Goal: Information Seeking & Learning: Learn about a topic

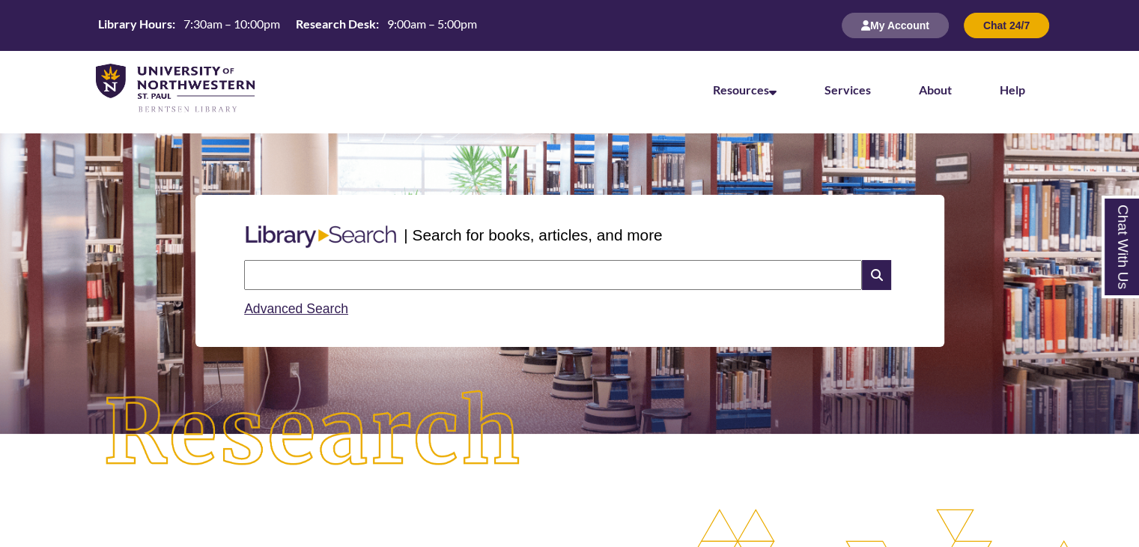
click at [404, 279] on input "text" at bounding box center [553, 275] width 618 height 30
type input "**********"
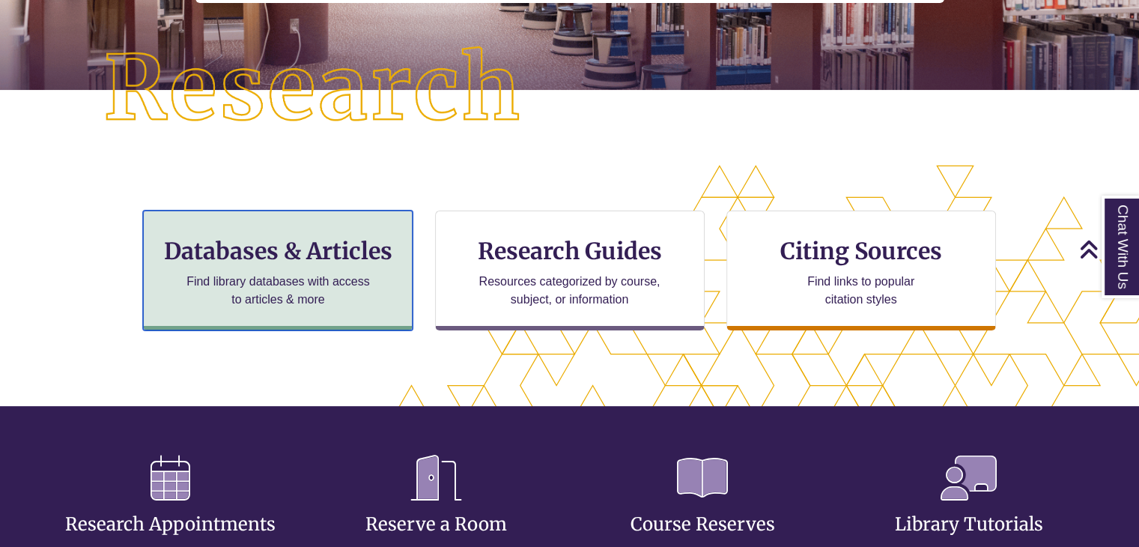
click at [296, 243] on h3 "Databases & Articles" at bounding box center [278, 251] width 244 height 28
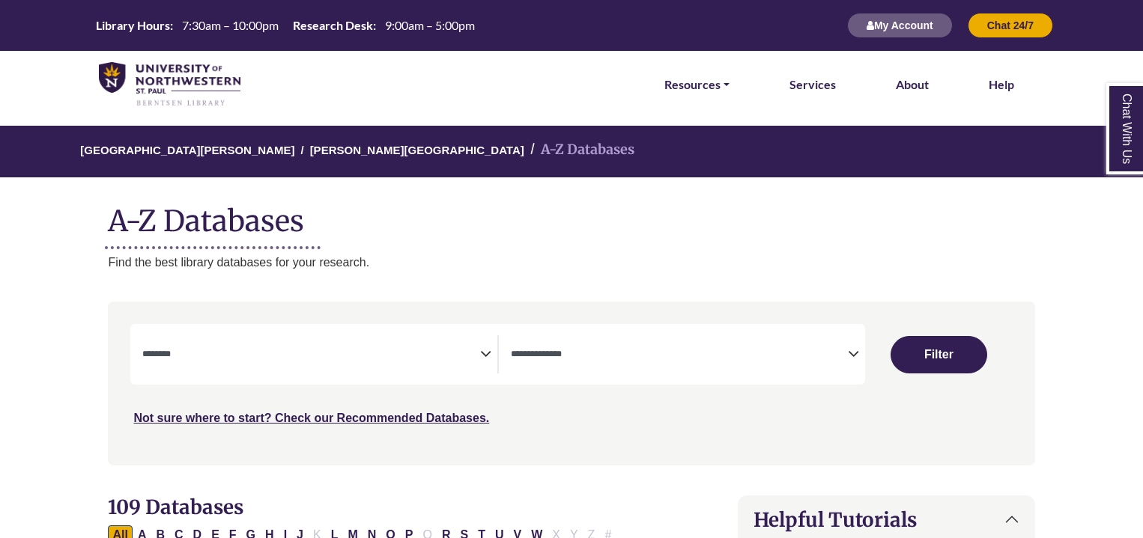
select select "Database Subject Filter"
select select "Database Types Filter"
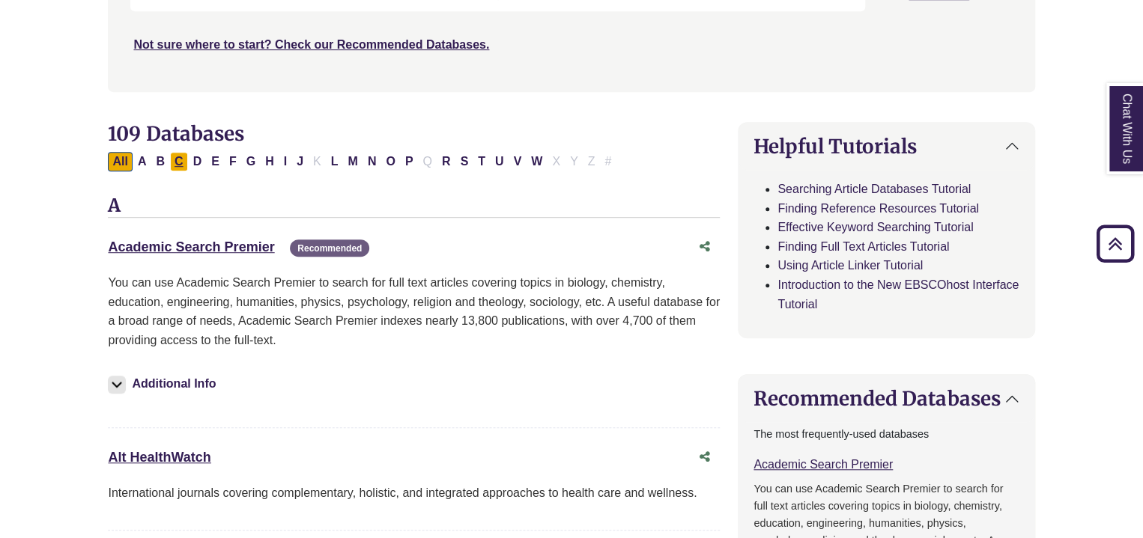
click at [177, 161] on button "C" at bounding box center [179, 161] width 18 height 19
select select "Database Subject Filter"
select select "Database Types Filter"
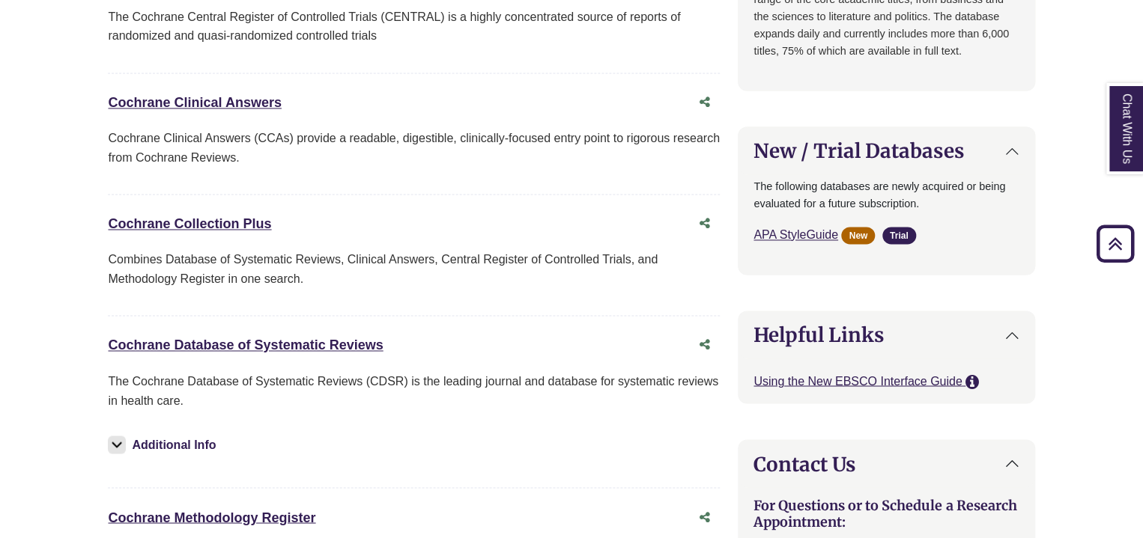
scroll to position [1326, 0]
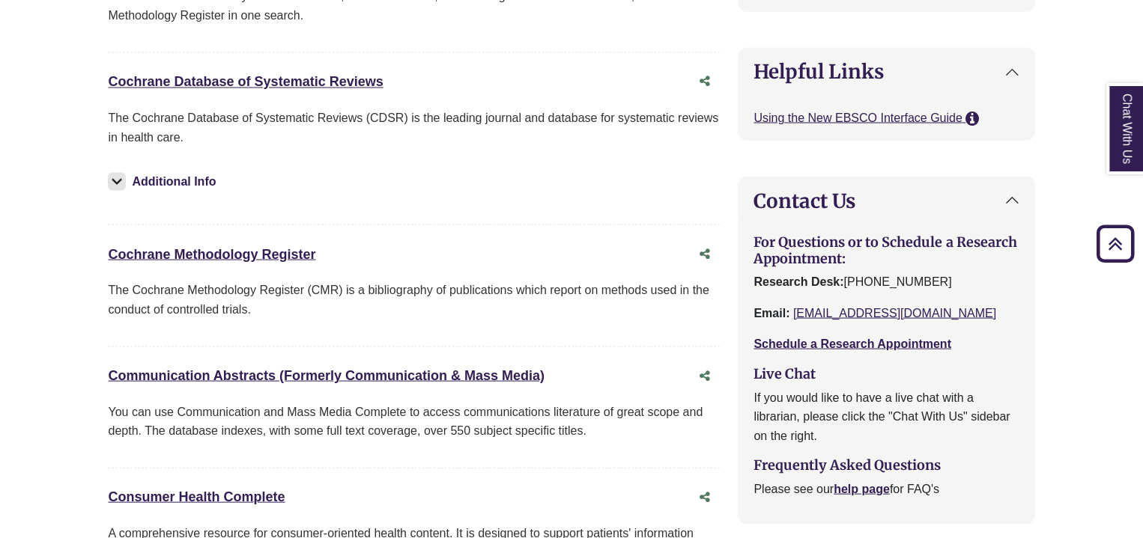
drag, startPoint x: 65, startPoint y: 270, endPoint x: 47, endPoint y: 275, distance: 18.5
click at [47, 275] on body "Skip to Main Content Library Hours: 7:30am – 10:00pm Research Desk: 9:00am – 5:…" at bounding box center [571, 97] width 1143 height 2847
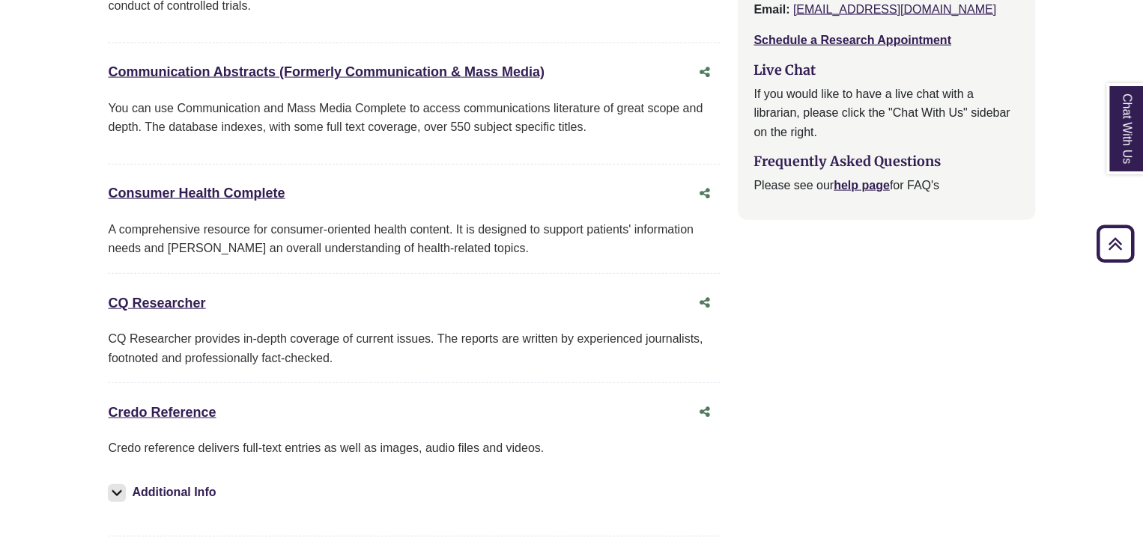
scroll to position [1628, 0]
click at [148, 410] on link "Credo Reference This link opens in a new window" at bounding box center [162, 413] width 108 height 15
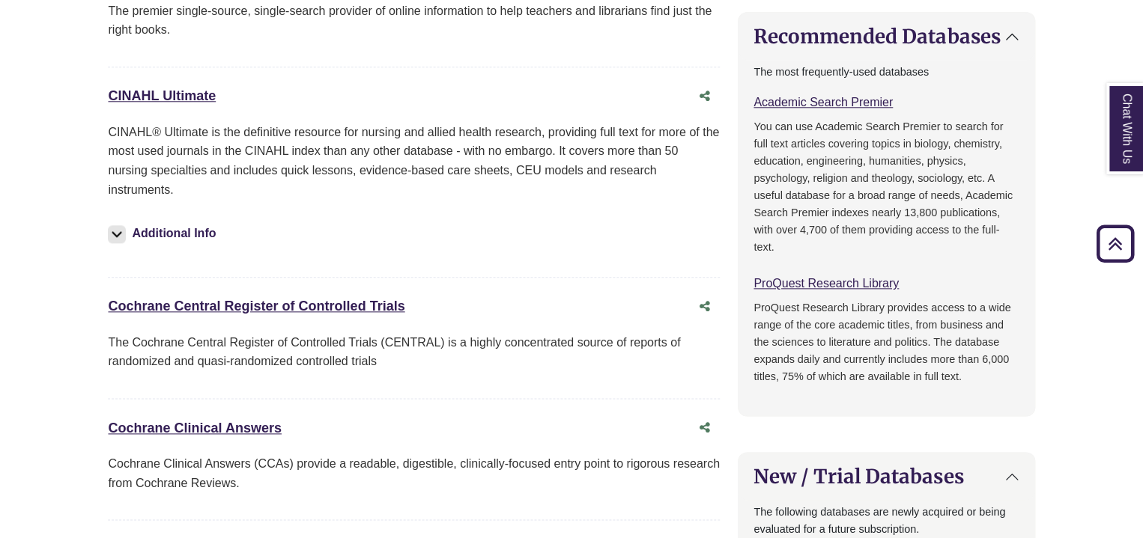
scroll to position [401, 0]
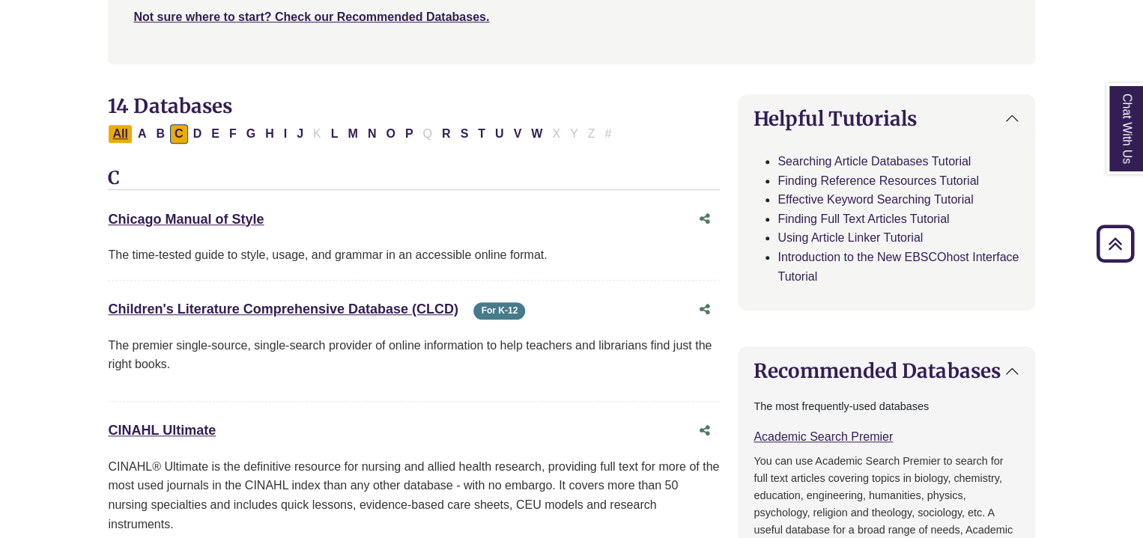
click at [115, 136] on button "All" at bounding box center [120, 133] width 24 height 19
select select "Database Subject Filter"
select select "Database Types Filter"
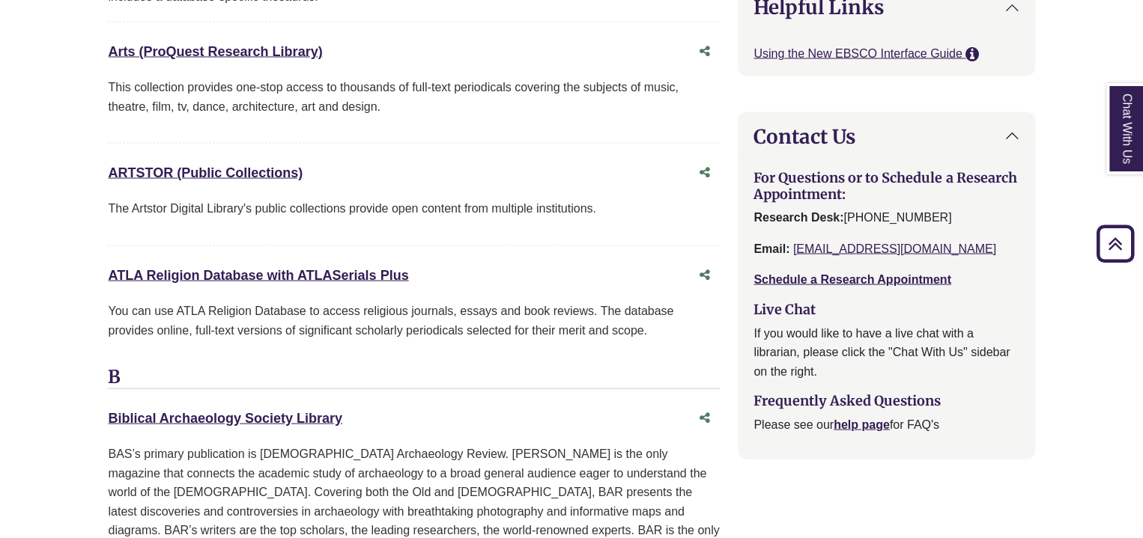
scroll to position [1390, 0]
click at [237, 270] on link "ATLA Religion Database with ATLASerials Plus This link opens in a new window" at bounding box center [258, 274] width 300 height 15
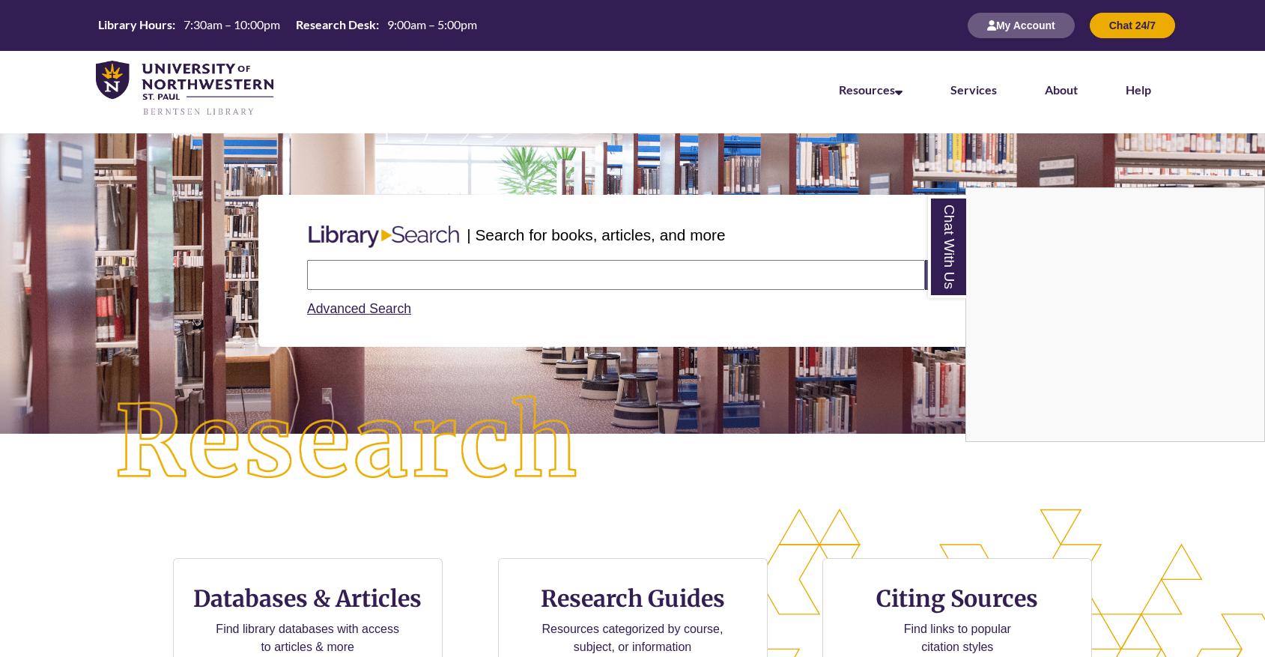
click at [1211, 574] on div "Chat With Us" at bounding box center [632, 328] width 1265 height 657
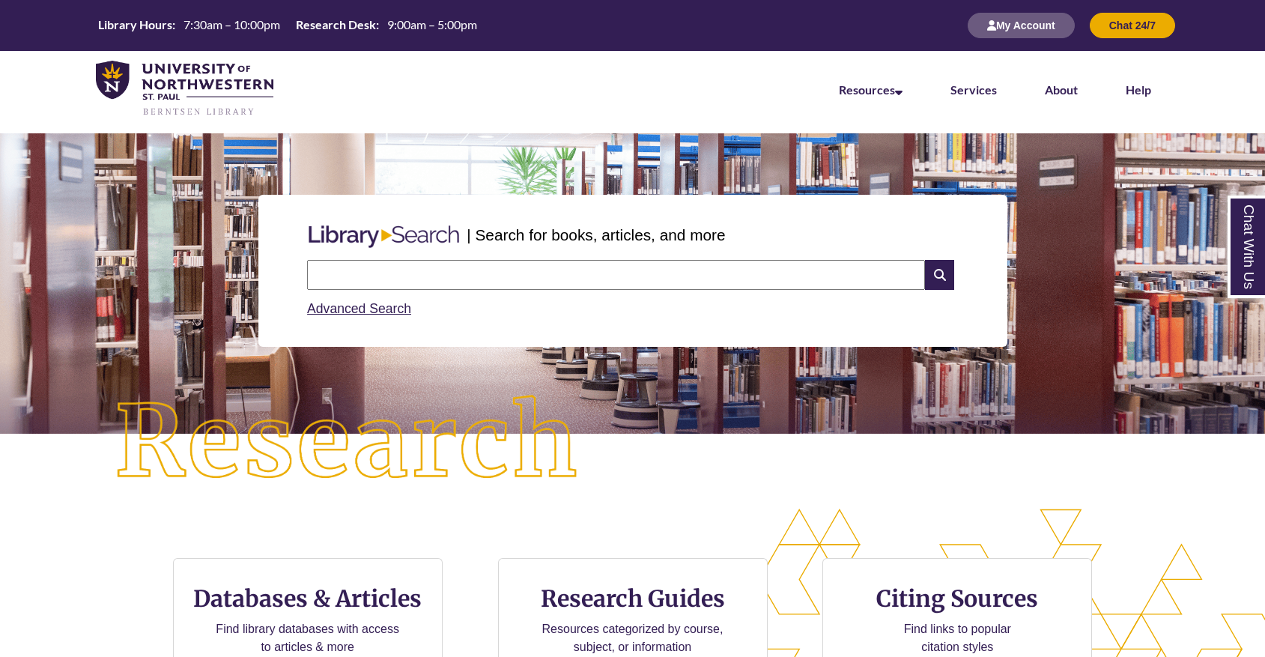
click at [558, 273] on input "text" at bounding box center [616, 275] width 618 height 30
type input "**********"
